Goal: Task Accomplishment & Management: Complete application form

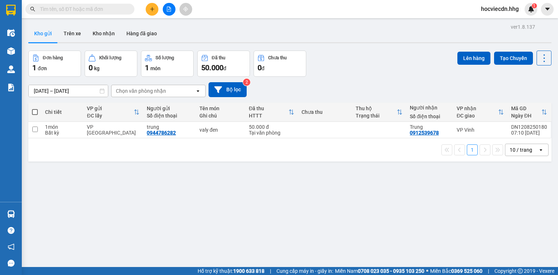
scroll to position [190, 0]
click at [149, 10] on button at bounding box center [152, 9] width 13 height 13
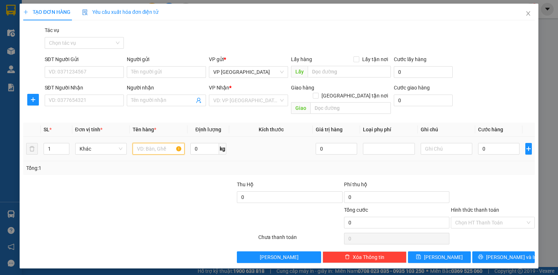
click at [162, 143] on input "text" at bounding box center [159, 149] width 52 height 12
type input "carton"
click at [105, 100] on input "SĐT Người Nhận" at bounding box center [84, 100] width 79 height 12
type input "0365653888"
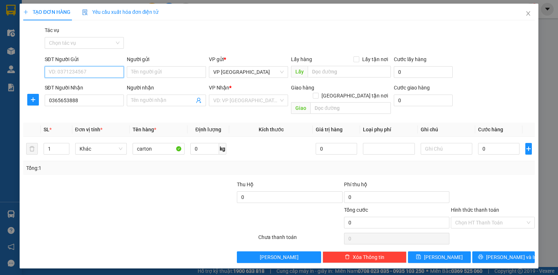
click at [95, 68] on input "SĐT Người Gửi" at bounding box center [84, 72] width 79 height 12
type input "0916744455"
click at [94, 89] on div "0916744455 - [GEOGRAPHIC_DATA]" at bounding box center [90, 86] width 82 height 8
type input "Chị Trang"
type input "0916744455"
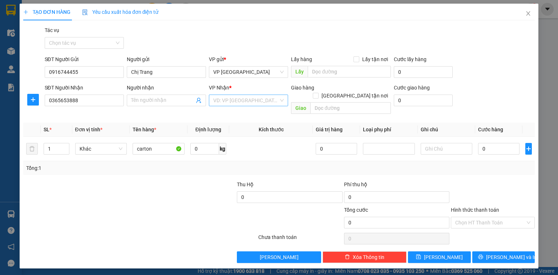
click at [243, 98] on input "search" at bounding box center [245, 100] width 65 height 11
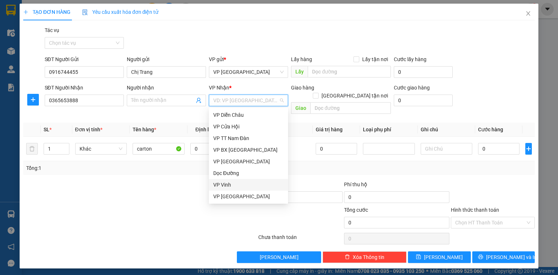
click at [227, 182] on div "VP Vinh" at bounding box center [248, 185] width 70 height 8
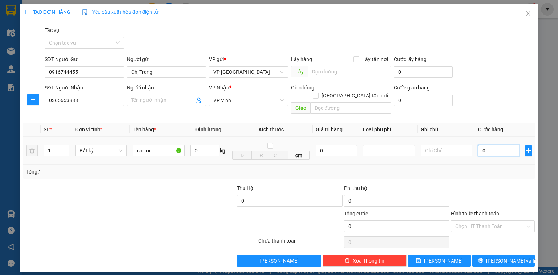
click at [501, 145] on input "0" at bounding box center [498, 151] width 41 height 12
type input "8"
type input "80"
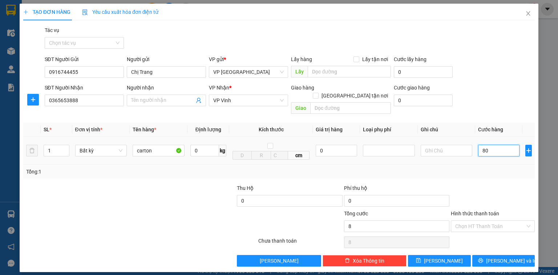
type input "80"
type input "800"
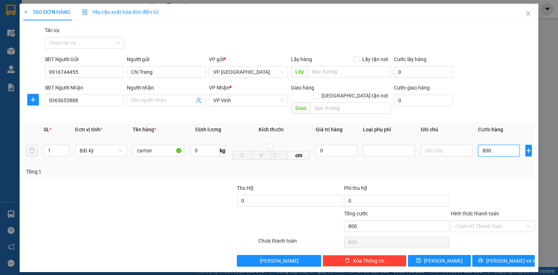
type input "8.000"
type input "80.000"
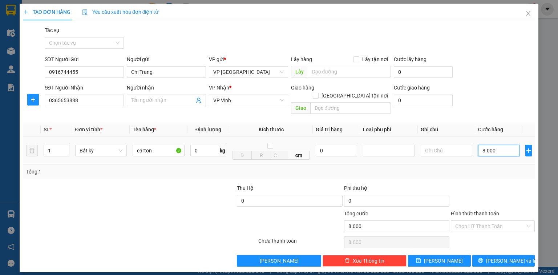
type input "80.000"
click at [469, 209] on div "Hình thức thanh toán" at bounding box center [493, 214] width 84 height 11
click at [472, 210] on label "Hình thức thanh toán" at bounding box center [475, 213] width 48 height 6
click at [472, 221] on input "Hình thức thanh toán" at bounding box center [490, 226] width 70 height 11
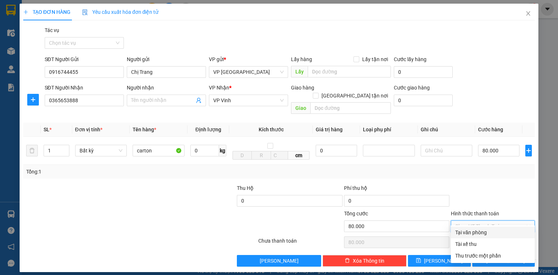
click at [469, 231] on div "Tại văn phòng" at bounding box center [492, 232] width 75 height 8
type input "0"
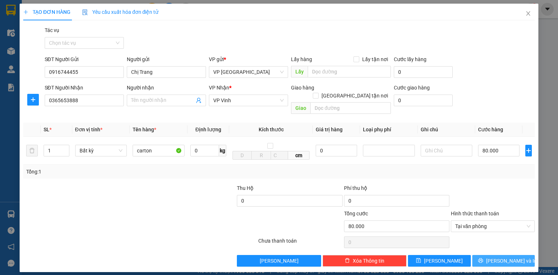
click at [479, 257] on button "[PERSON_NAME] và In" at bounding box center [503, 261] width 63 height 12
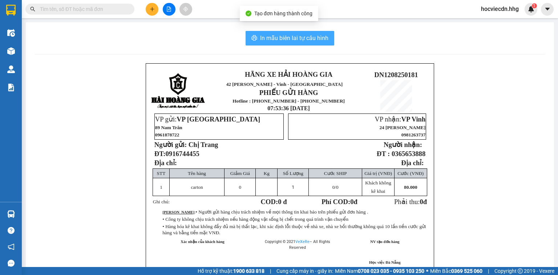
click at [311, 39] on span "In mẫu biên lai tự cấu hình" at bounding box center [294, 37] width 68 height 9
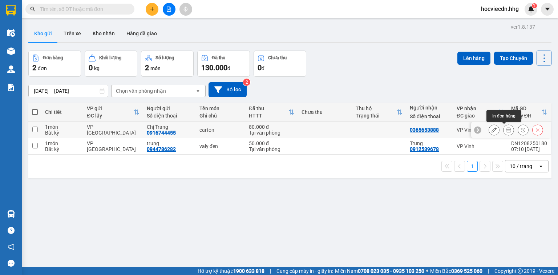
click at [506, 128] on icon at bounding box center [508, 129] width 5 height 5
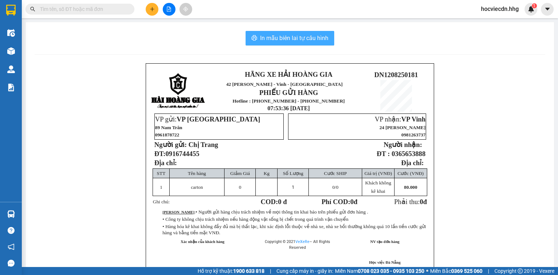
click at [308, 36] on span "In mẫu biên lai tự cấu hình" at bounding box center [294, 37] width 68 height 9
